Goal: Information Seeking & Learning: Learn about a topic

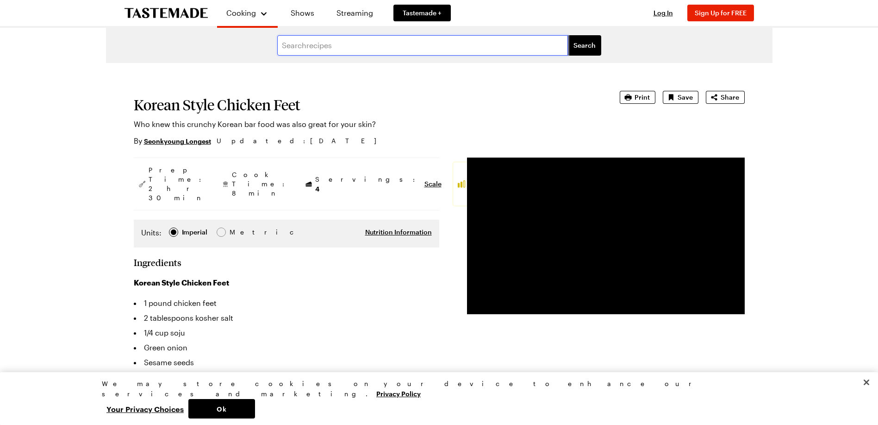
click at [329, 54] on input "text" at bounding box center [422, 45] width 291 height 20
type input "butter chicken"
click at [568, 35] on button "Search" at bounding box center [584, 45] width 33 height 20
click at [584, 42] on span "Search" at bounding box center [585, 45] width 22 height 9
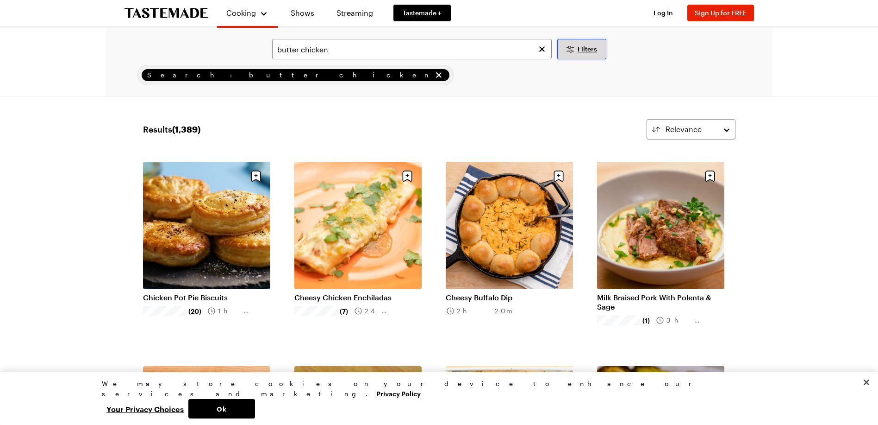
click at [584, 42] on button "Filters" at bounding box center [581, 49] width 49 height 20
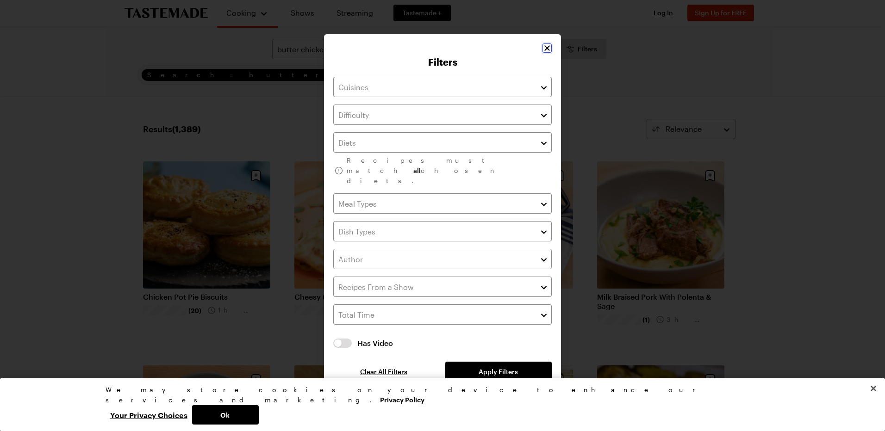
click at [548, 51] on icon "Close" at bounding box center [547, 48] width 6 height 6
